Goal: Transaction & Acquisition: Subscribe to service/newsletter

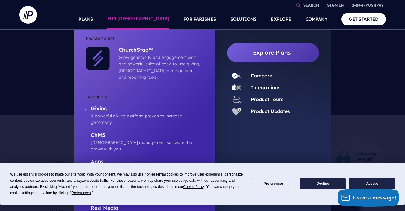
scroll to position [294, 0]
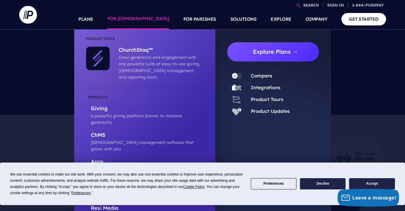
click at [297, 54] on link "Explore Plans →" at bounding box center [275, 51] width 87 height 19
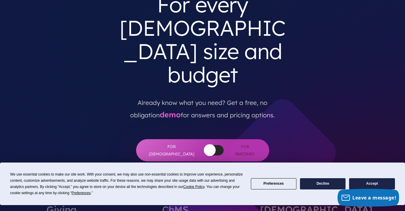
scroll to position [74, 0]
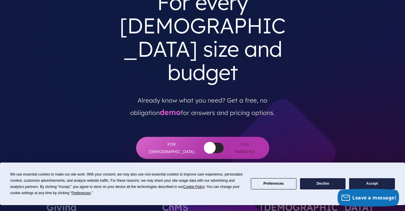
click at [359, 179] on button "Accept" at bounding box center [372, 184] width 46 height 12
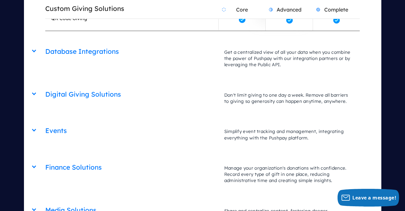
scroll to position [1371, 0]
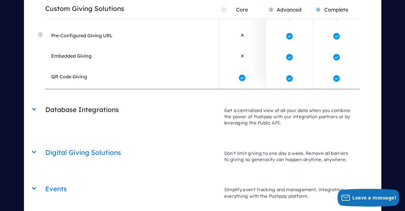
click at [87, 102] on h2 "Database Integrations" at bounding box center [131, 109] width 173 height 15
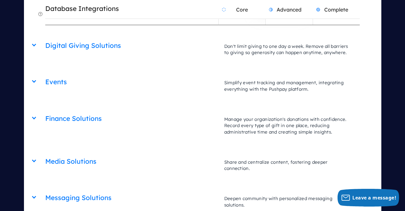
scroll to position [1530, 0]
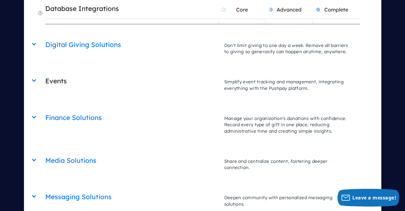
click at [65, 74] on h2 "Events" at bounding box center [131, 81] width 173 height 15
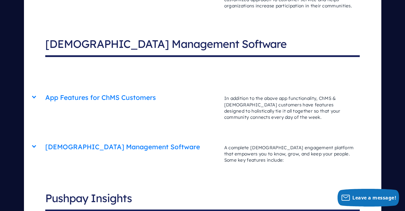
scroll to position [1914, 0]
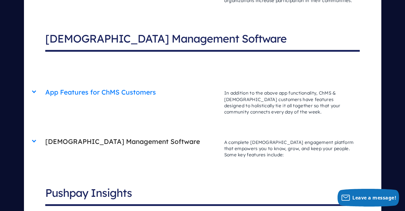
click at [118, 134] on h2 "[DEMOGRAPHIC_DATA] Management Software" at bounding box center [131, 141] width 173 height 15
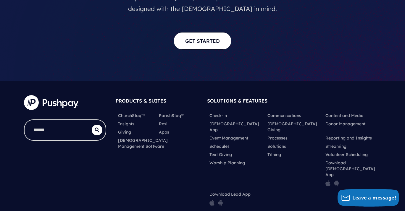
scroll to position [3606, 0]
